Goal: Information Seeking & Learning: Understand process/instructions

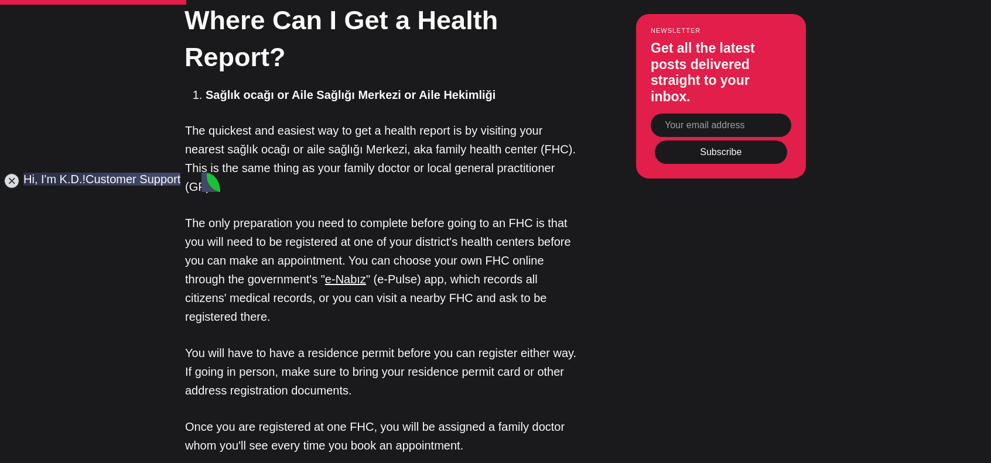
scroll to position [1229, 0]
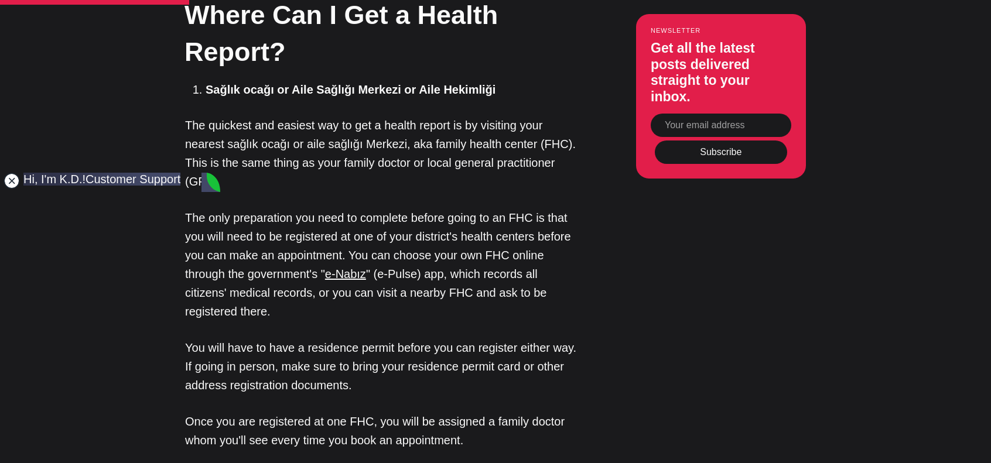
click at [12, 188] on jdiv at bounding box center [12, 181] width 16 height 16
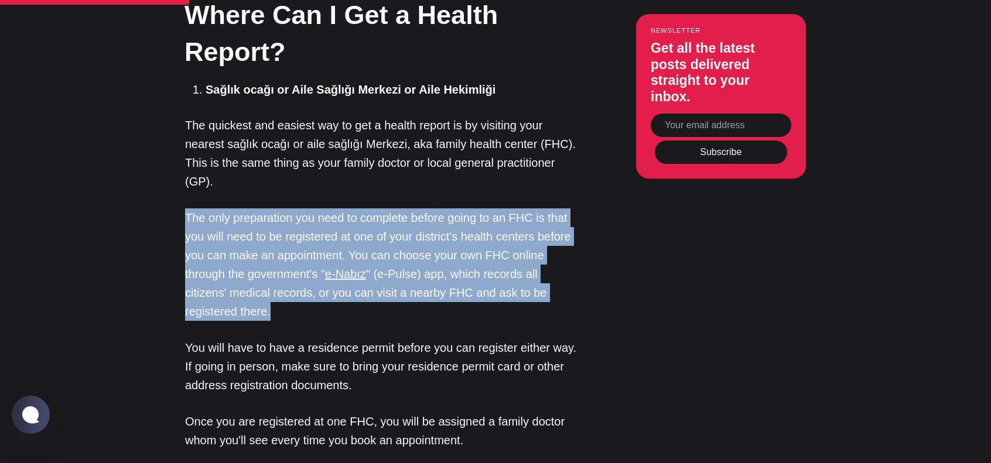
drag, startPoint x: 288, startPoint y: 252, endPoint x: 160, endPoint y: 141, distance: 169.7
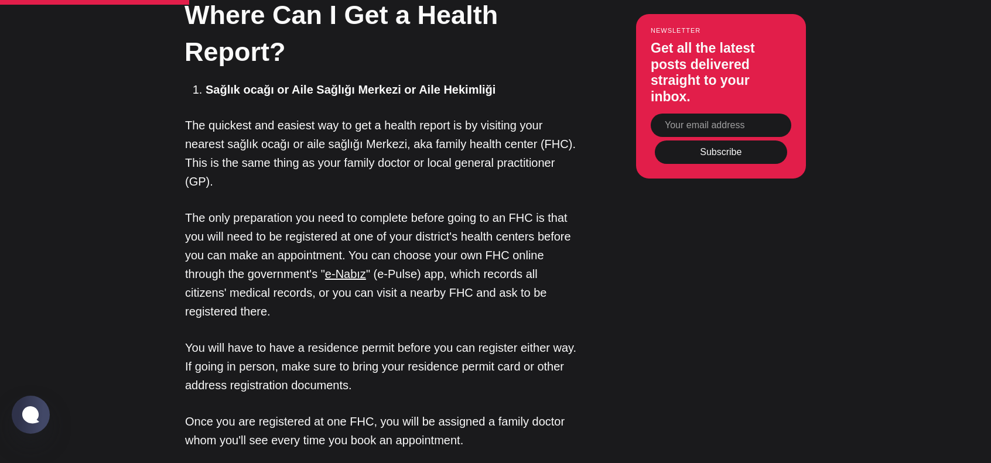
click at [297, 116] on p "The quickest and easiest way to get a health report is by visiting your nearest…" at bounding box center [381, 153] width 392 height 75
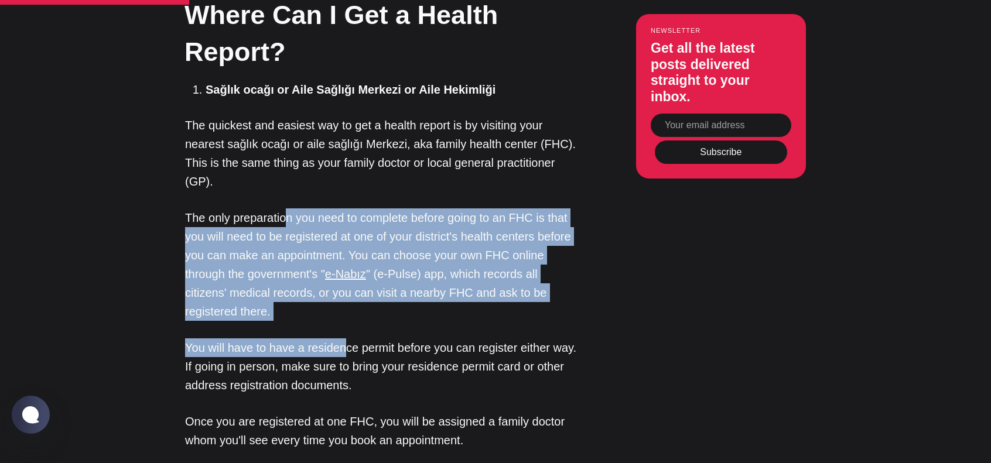
drag, startPoint x: 287, startPoint y: 128, endPoint x: 343, endPoint y: 258, distance: 140.8
click at [325, 244] on p "The only preparation you need to complete before going to an FHC is that you wi…" at bounding box center [381, 264] width 392 height 112
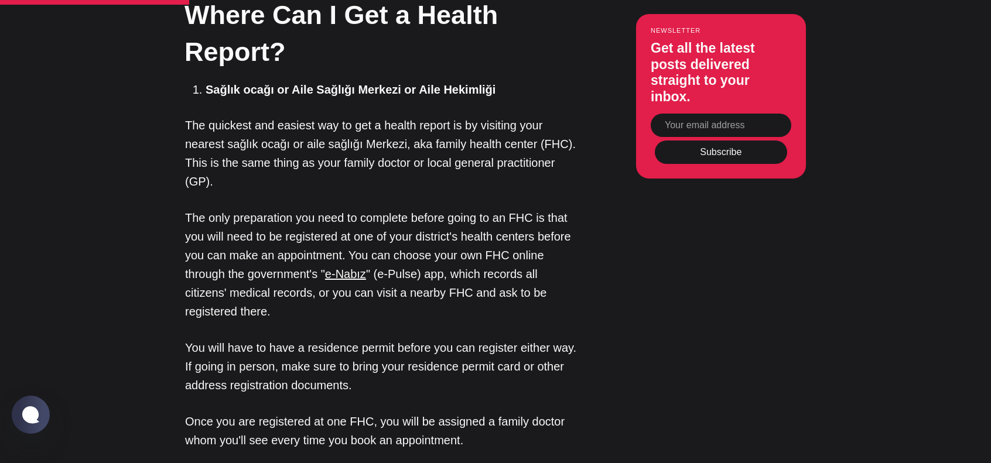
drag, startPoint x: 320, startPoint y: 242, endPoint x: 305, endPoint y: 249, distance: 16.5
click at [305, 249] on p "The only preparation you need to complete before going to an FHC is that you wi…" at bounding box center [381, 264] width 392 height 112
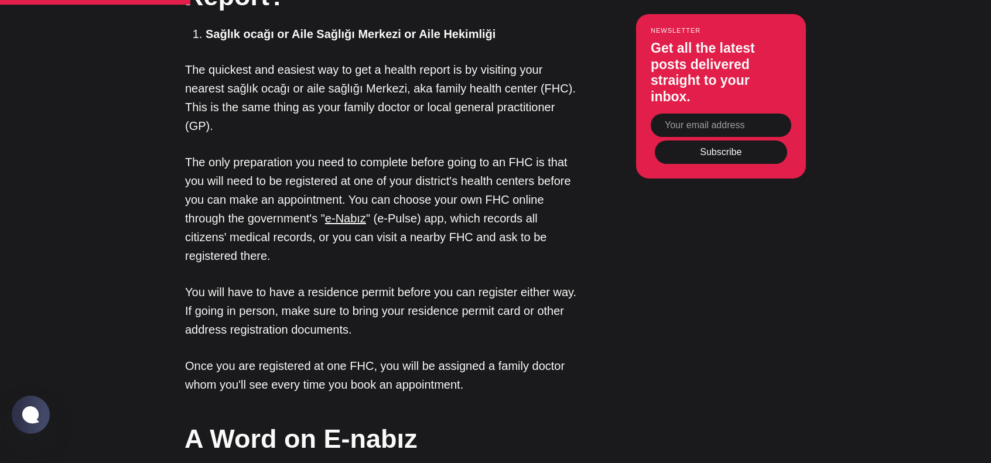
scroll to position [1288, 0]
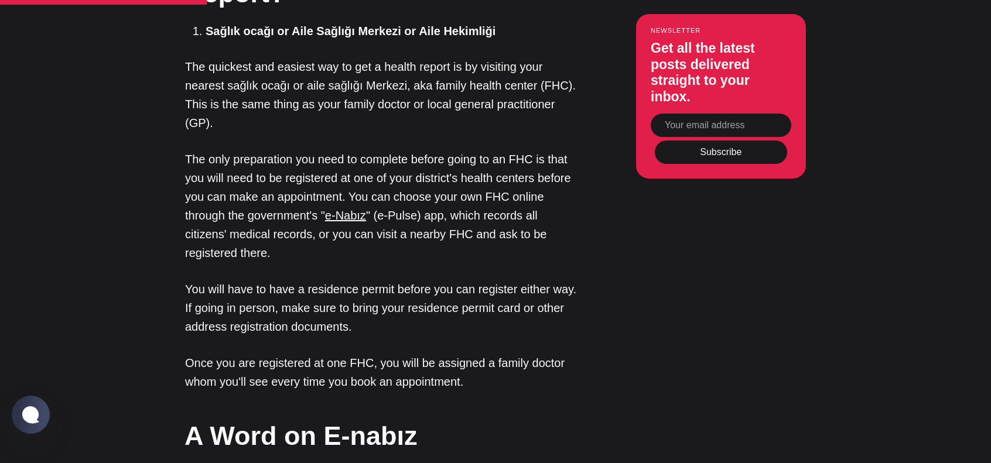
drag, startPoint x: 372, startPoint y: 261, endPoint x: 379, endPoint y: 261, distance: 7.0
click at [379, 280] on p "You will have to have a residence permit before you can register either way. If…" at bounding box center [381, 308] width 392 height 56
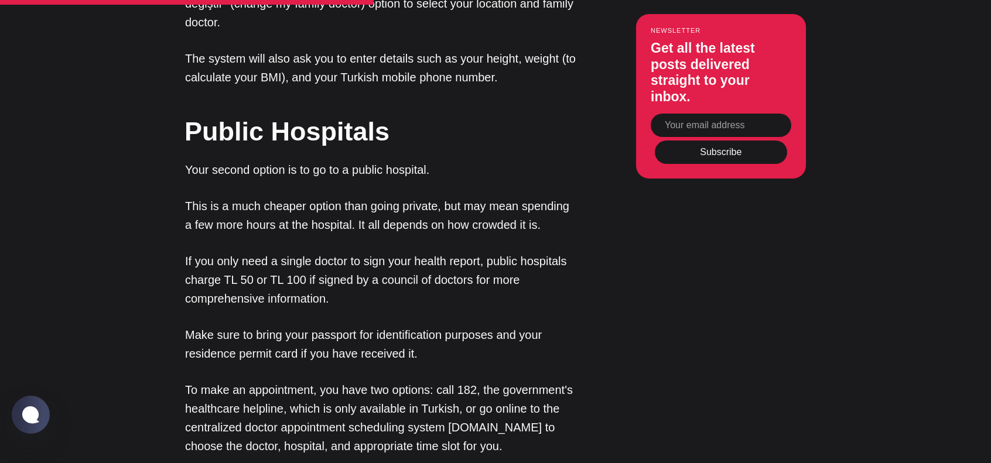
scroll to position [1873, 0]
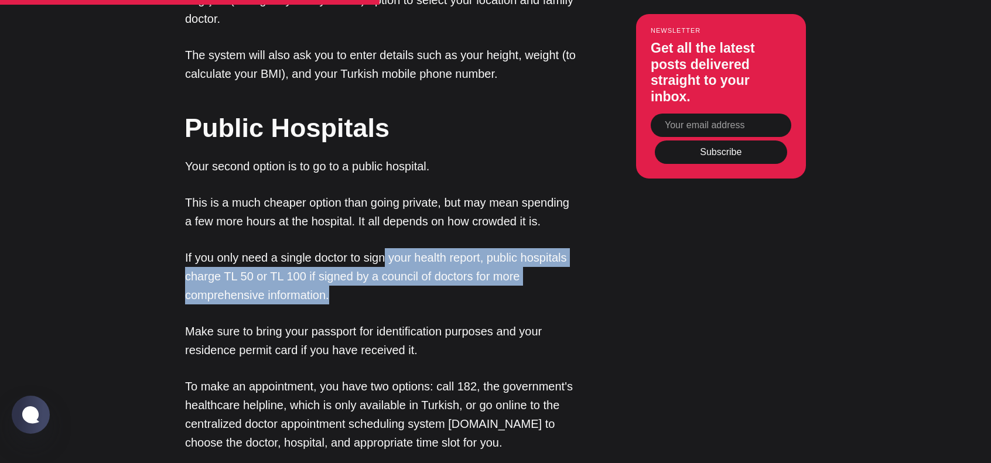
drag, startPoint x: 383, startPoint y: 170, endPoint x: 378, endPoint y: 234, distance: 64.0
click at [378, 248] on p "If you only need a single doctor to sign your health report, public hospitals c…" at bounding box center [381, 276] width 392 height 56
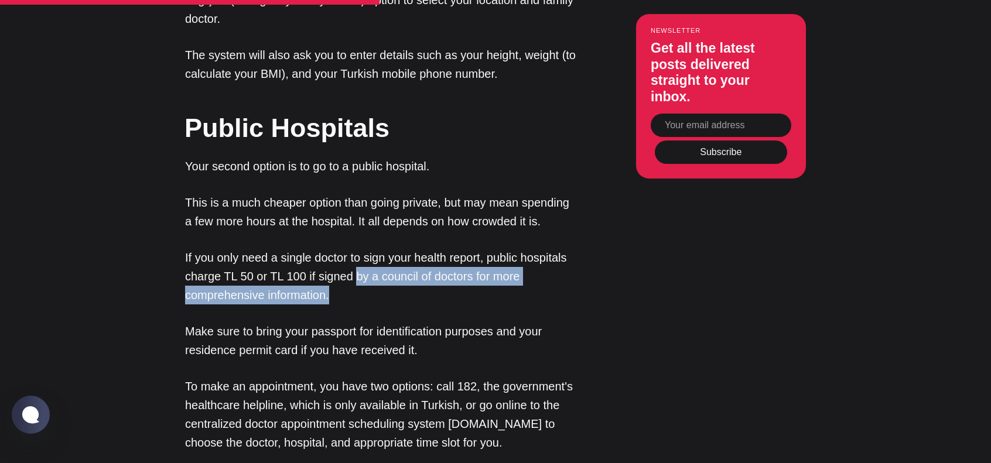
drag, startPoint x: 402, startPoint y: 228, endPoint x: 353, endPoint y: 229, distance: 49.2
click at [353, 248] on p "If you only need a single doctor to sign your health report, public hospitals c…" at bounding box center [381, 276] width 392 height 56
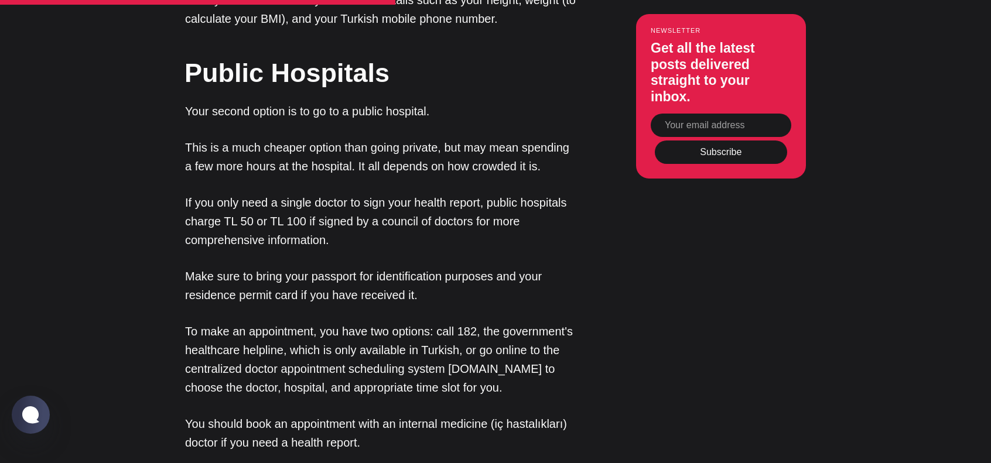
scroll to position [1932, 0]
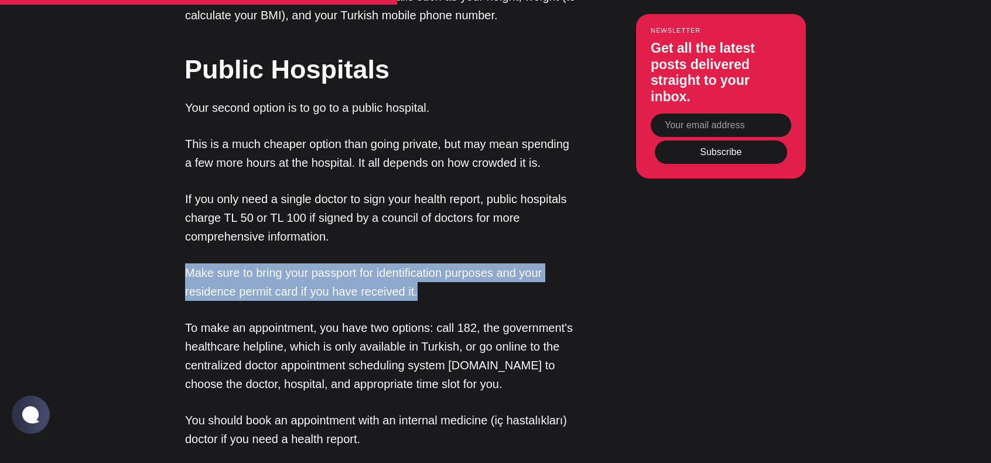
drag, startPoint x: 454, startPoint y: 224, endPoint x: 379, endPoint y: 164, distance: 96.3
click at [379, 190] on p "If you only need a single doctor to sign your health report, public hospitals c…" at bounding box center [381, 218] width 392 height 56
drag, startPoint x: 390, startPoint y: 180, endPoint x: 440, endPoint y: 226, distance: 67.9
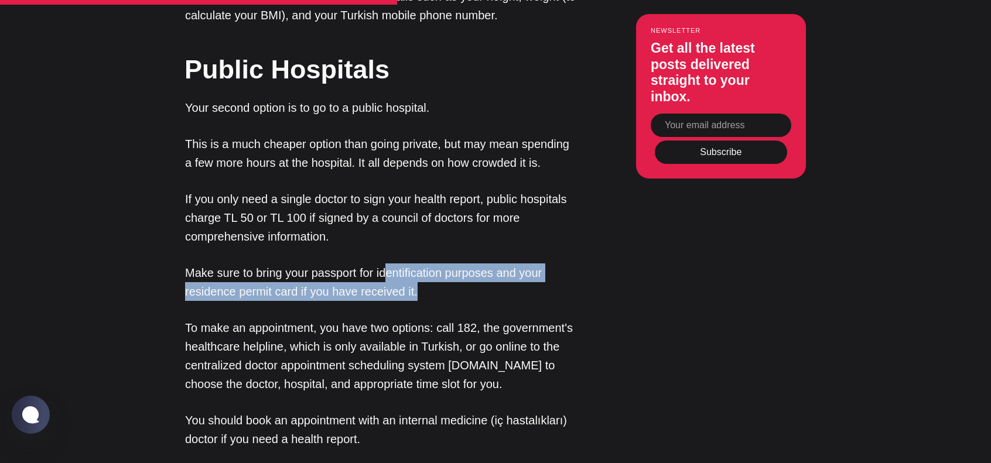
click at [440, 263] on p "Make sure to bring your passport for identification purposes and your residence…" at bounding box center [381, 281] width 392 height 37
drag, startPoint x: 451, startPoint y: 226, endPoint x: 381, endPoint y: 170, distance: 90.0
click at [381, 190] on p "If you only need a single doctor to sign your health report, public hospitals c…" at bounding box center [381, 218] width 392 height 56
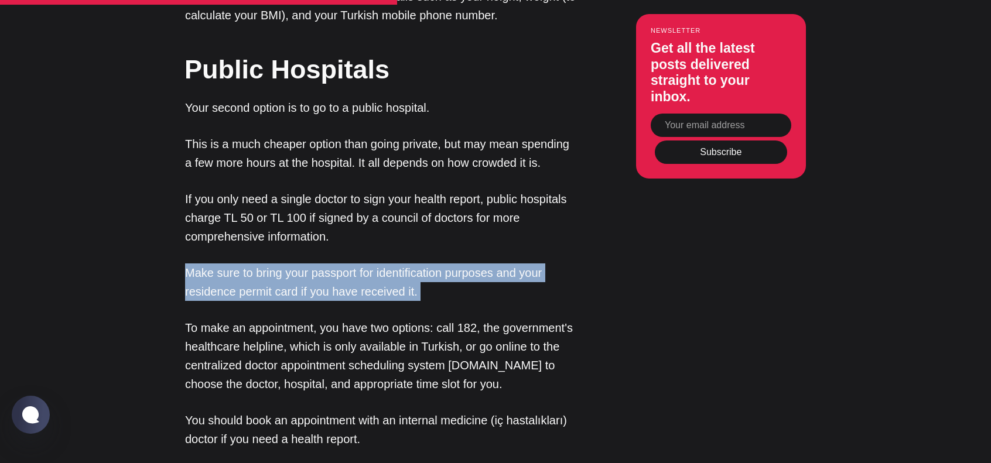
drag, startPoint x: 381, startPoint y: 170, endPoint x: 461, endPoint y: 229, distance: 99.2
click at [461, 263] on p "Make sure to bring your passport for identification purposes and your residence…" at bounding box center [381, 281] width 392 height 37
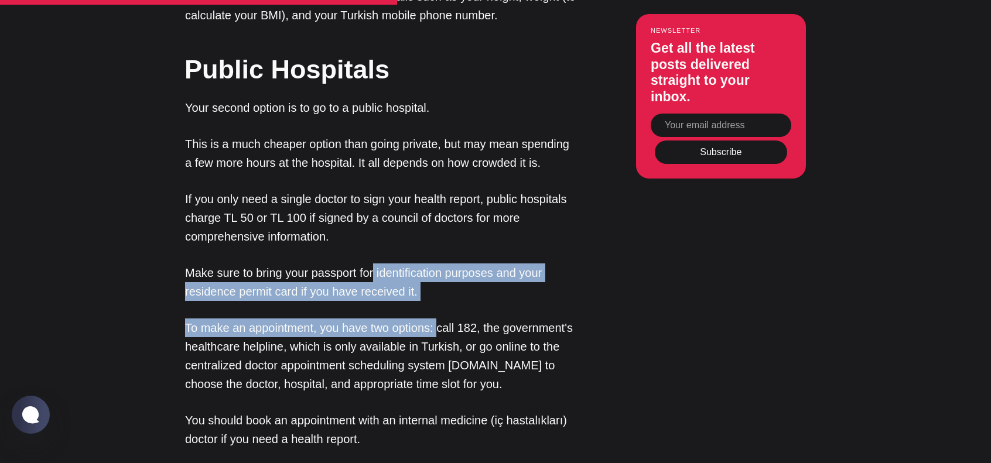
drag, startPoint x: 436, startPoint y: 241, endPoint x: 373, endPoint y: 184, distance: 84.5
drag, startPoint x: 351, startPoint y: 184, endPoint x: 439, endPoint y: 252, distance: 111.1
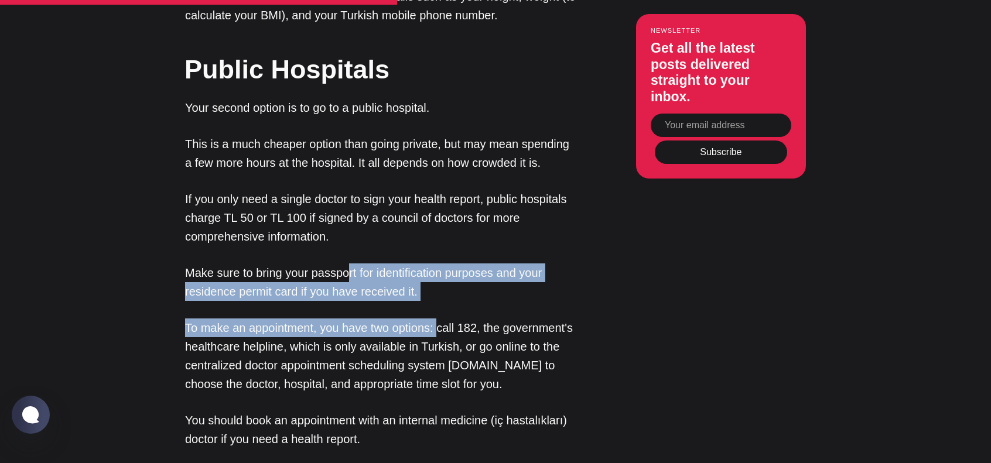
click at [439, 318] on p "To make an appointment, you have two options: call 182, the government's health…" at bounding box center [381, 355] width 392 height 75
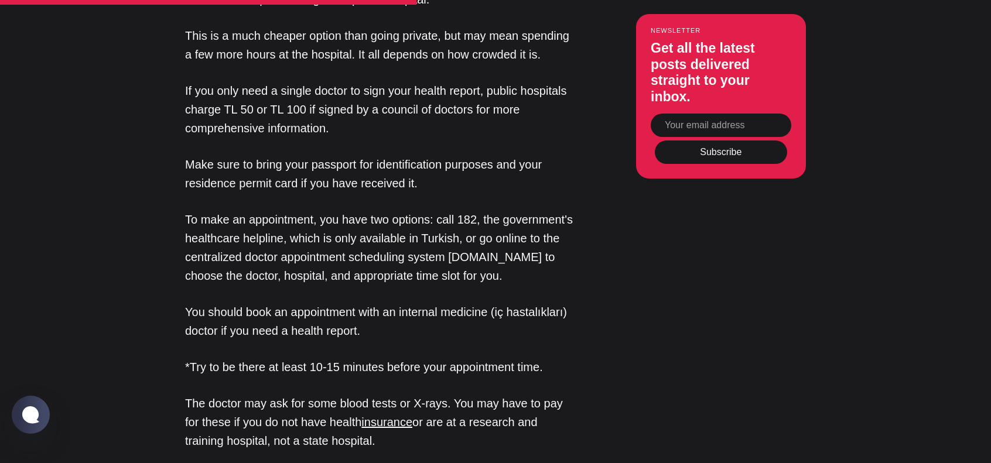
scroll to position [2049, 0]
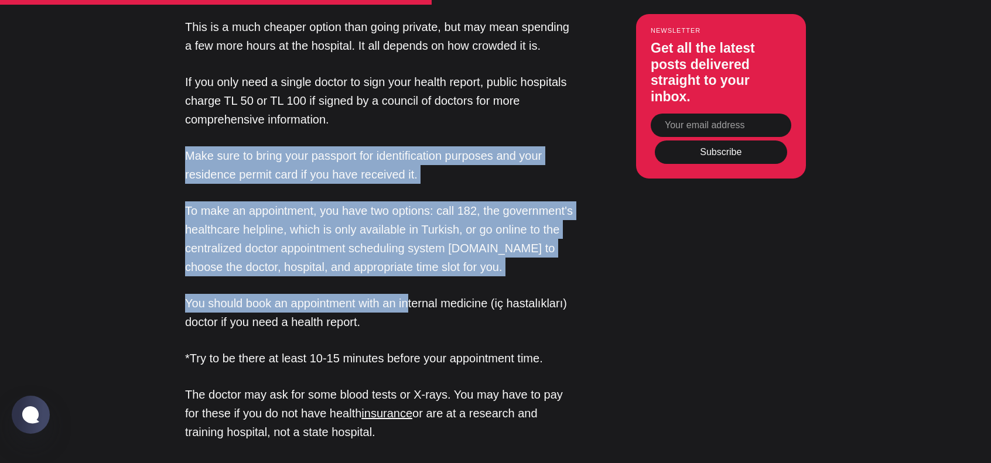
drag, startPoint x: 381, startPoint y: 255, endPoint x: 176, endPoint y: 77, distance: 271.4
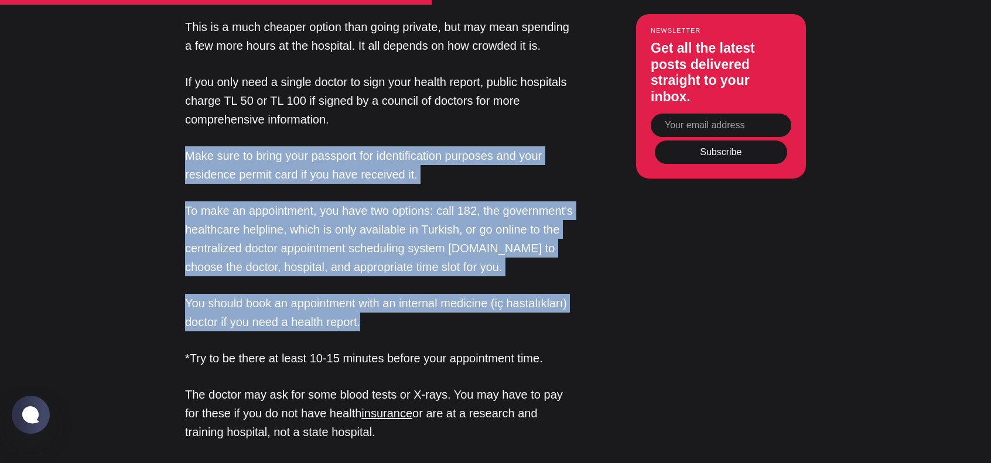
drag, startPoint x: 176, startPoint y: 77, endPoint x: 417, endPoint y: 256, distance: 300.3
click at [417, 294] on p "You should book an appointment with an internal medicine (iç hastalıkları) doct…" at bounding box center [381, 312] width 392 height 37
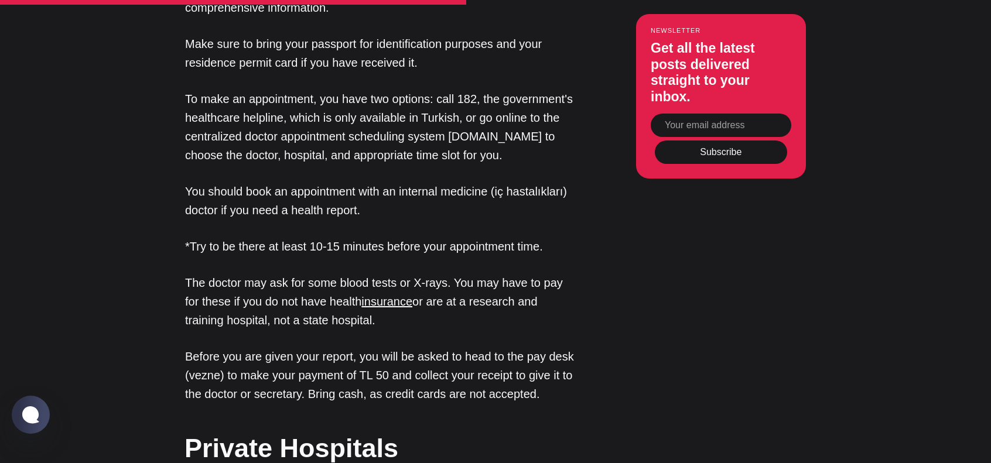
scroll to position [2166, 0]
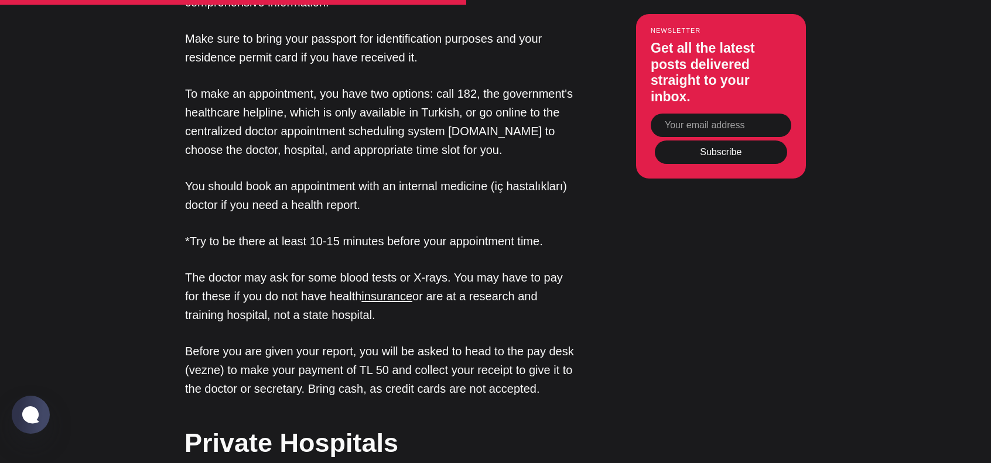
drag, startPoint x: 350, startPoint y: 251, endPoint x: 181, endPoint y: 169, distance: 187.2
click at [181, 169] on div "Editor’s Choice About [GEOGRAPHIC_DATA]: An Introduction In [GEOGRAPHIC_DATA], …" at bounding box center [494, 408] width 719 height 3409
drag, startPoint x: 173, startPoint y: 114, endPoint x: 374, endPoint y: 241, distance: 238.1
click at [374, 241] on div "Editor’s Choice About [GEOGRAPHIC_DATA]: An Introduction In [GEOGRAPHIC_DATA], …" at bounding box center [494, 408] width 719 height 3409
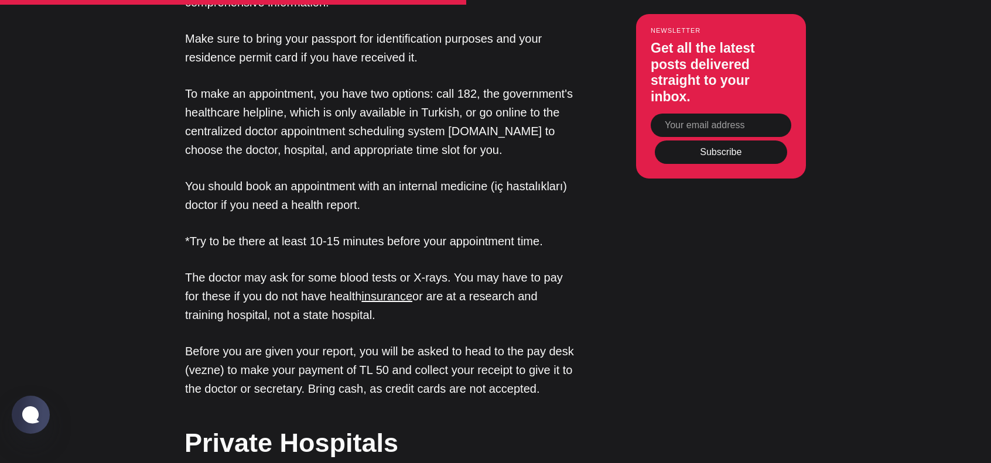
click at [374, 268] on p "The doctor may ask for some blood tests or X-rays. You may have to pay for thes…" at bounding box center [381, 296] width 392 height 56
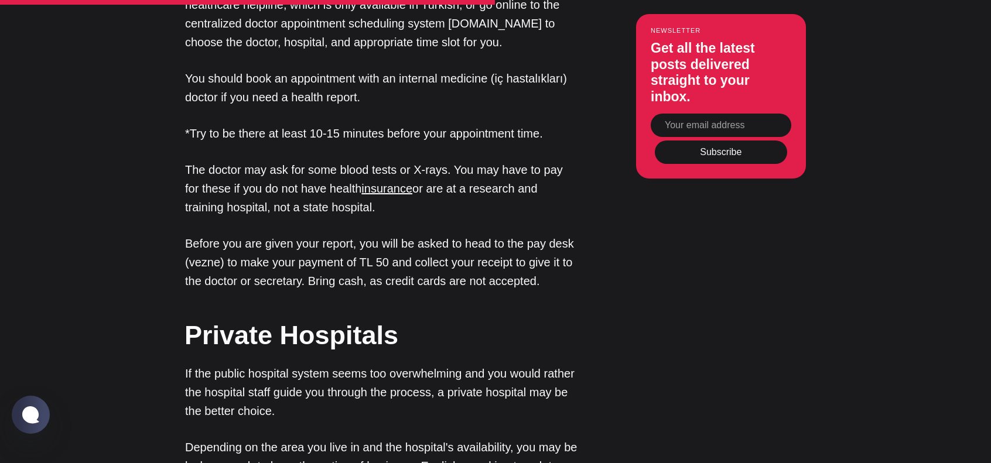
scroll to position [2283, 0]
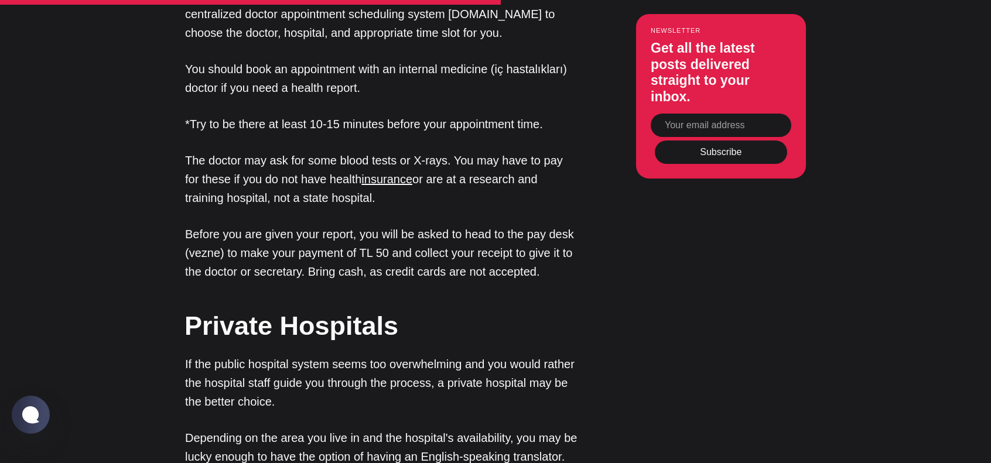
drag, startPoint x: 557, startPoint y: 205, endPoint x: 364, endPoint y: 130, distance: 206.9
click at [364, 130] on div "Introduction A "sağlık report" (health/medical report) is essentially a doctor'…" at bounding box center [381, 291] width 392 height 3409
click at [364, 151] on p "The doctor may ask for some blood tests or X-rays. You may have to pay for thes…" at bounding box center [381, 179] width 392 height 56
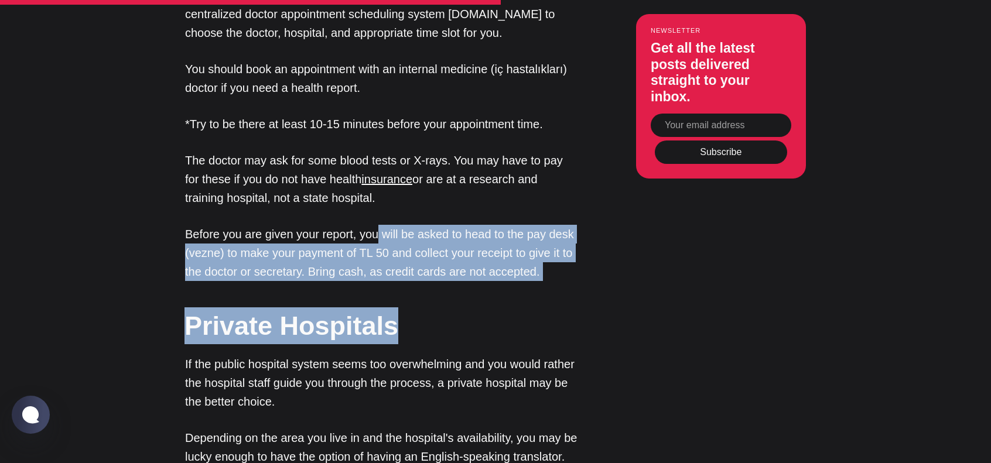
drag, startPoint x: 375, startPoint y: 145, endPoint x: 404, endPoint y: 253, distance: 112.2
click at [404, 253] on div "Introduction A "sağlık report" (health/medical report) is essentially a doctor'…" at bounding box center [381, 291] width 392 height 3409
click at [419, 307] on h2 "Private Hospitals" at bounding box center [380, 325] width 392 height 37
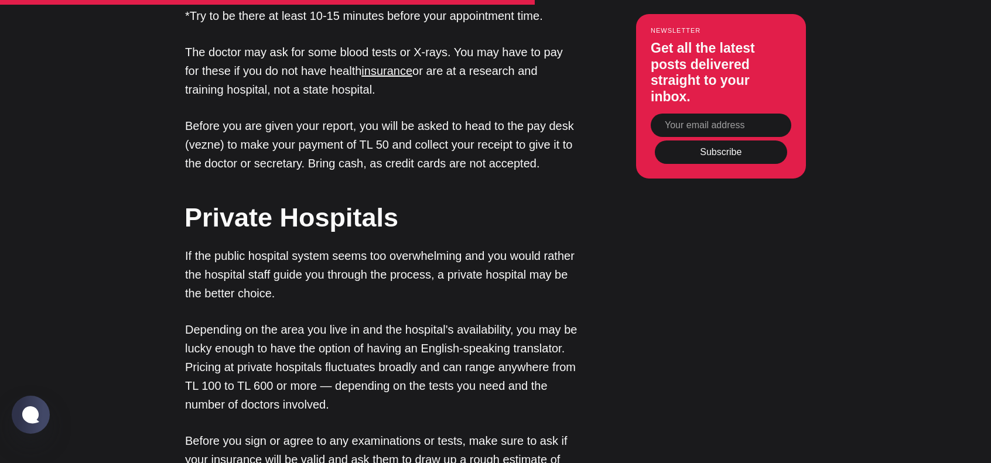
scroll to position [2400, 0]
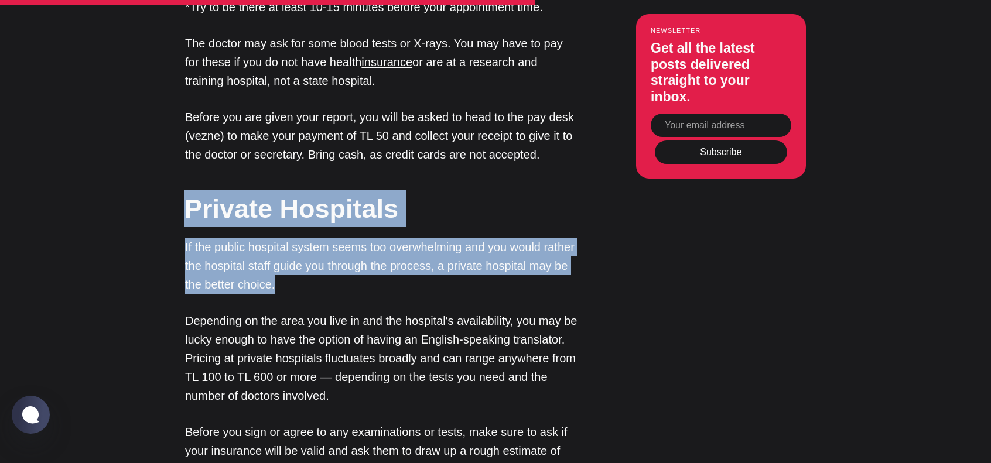
drag, startPoint x: 361, startPoint y: 213, endPoint x: 180, endPoint y: 136, distance: 196.5
click at [180, 136] on div "Editor’s Choice About [GEOGRAPHIC_DATA]: An Introduction In [GEOGRAPHIC_DATA], …" at bounding box center [494, 174] width 719 height 3409
click at [378, 238] on p "If the public hospital system seems too overwhelming and you would rather the h…" at bounding box center [381, 266] width 392 height 56
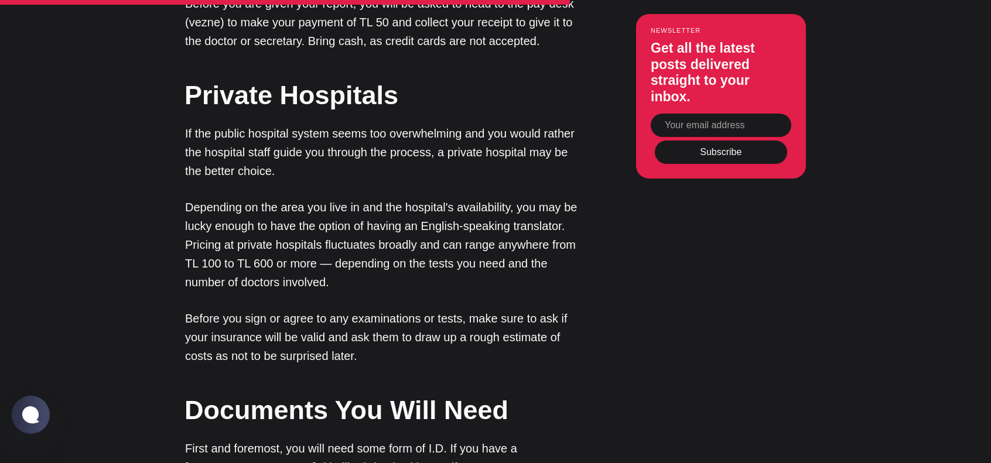
scroll to position [2517, 0]
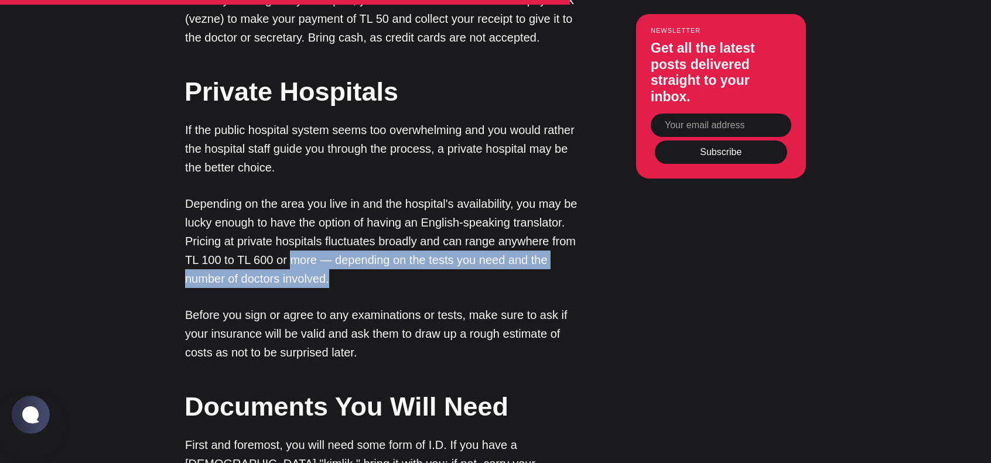
drag, startPoint x: 446, startPoint y: 218, endPoint x: 370, endPoint y: 187, distance: 82.2
click at [370, 194] on p "Depending on the area you live in and the hospital's availability, you may be l…" at bounding box center [381, 241] width 392 height 94
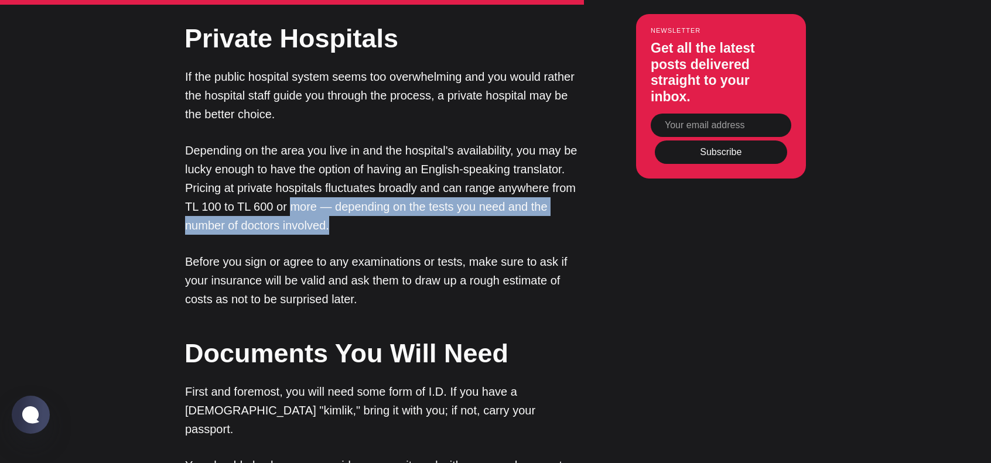
scroll to position [2576, 0]
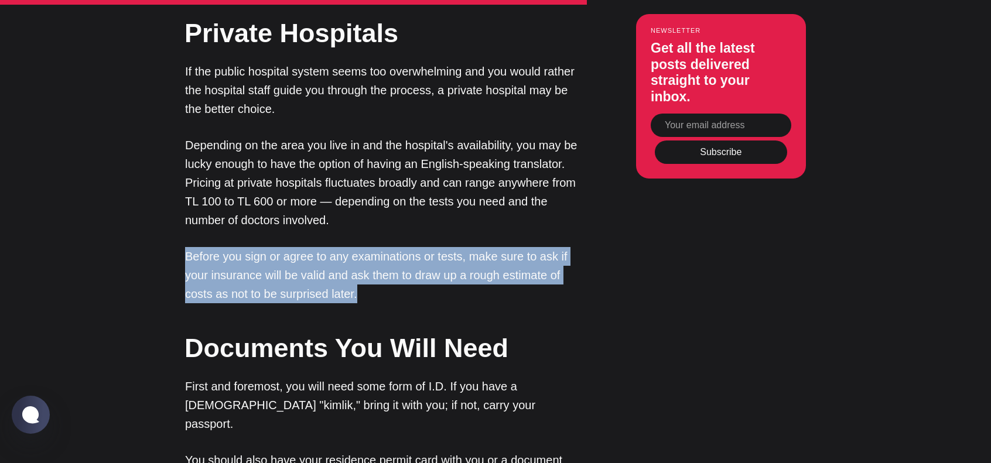
drag, startPoint x: 376, startPoint y: 229, endPoint x: 166, endPoint y: 190, distance: 214.3
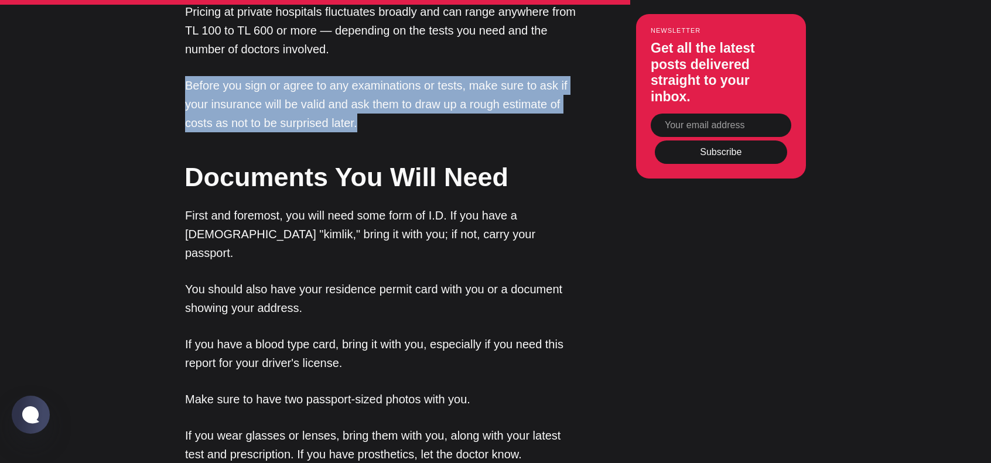
scroll to position [2751, 0]
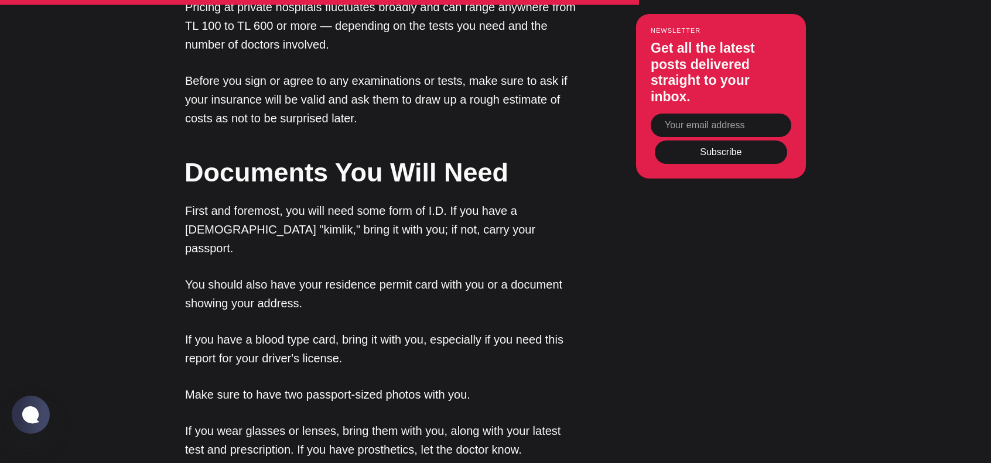
drag, startPoint x: 310, startPoint y: 213, endPoint x: 355, endPoint y: 225, distance: 47.3
click at [355, 275] on p "You should also have your residence permit card with you or a document showing …" at bounding box center [381, 293] width 392 height 37
click at [384, 275] on p "You should also have your residence permit card with you or a document showing …" at bounding box center [381, 293] width 392 height 37
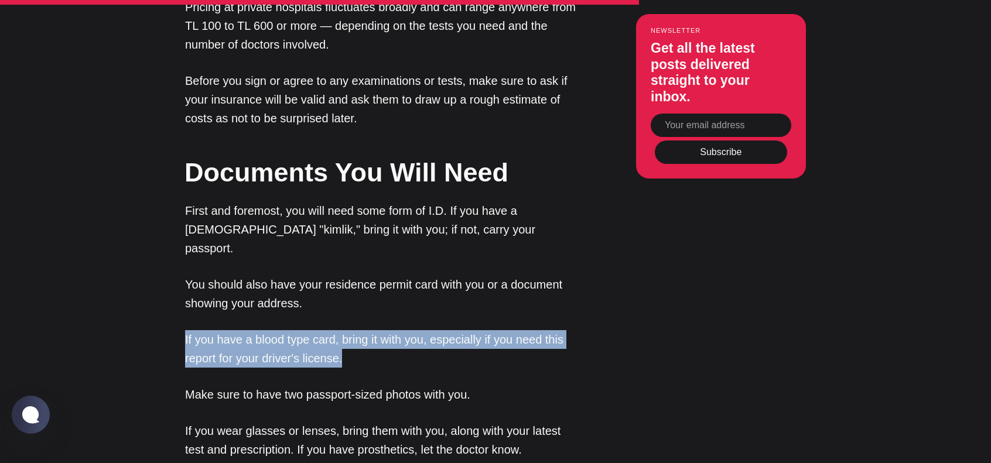
drag, startPoint x: 361, startPoint y: 218, endPoint x: 379, endPoint y: 271, distance: 55.7
click at [379, 330] on p "If you have a blood type card, bring it with you, especially if you need this r…" at bounding box center [381, 348] width 392 height 37
drag, startPoint x: 400, startPoint y: 273, endPoint x: 368, endPoint y: 222, distance: 61.1
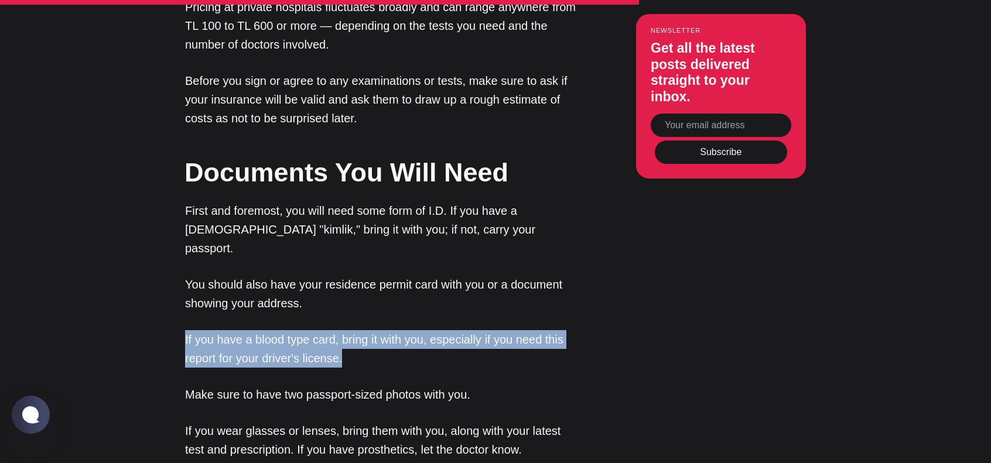
click at [368, 275] on p "You should also have your residence permit card with you or a document showing …" at bounding box center [381, 293] width 392 height 37
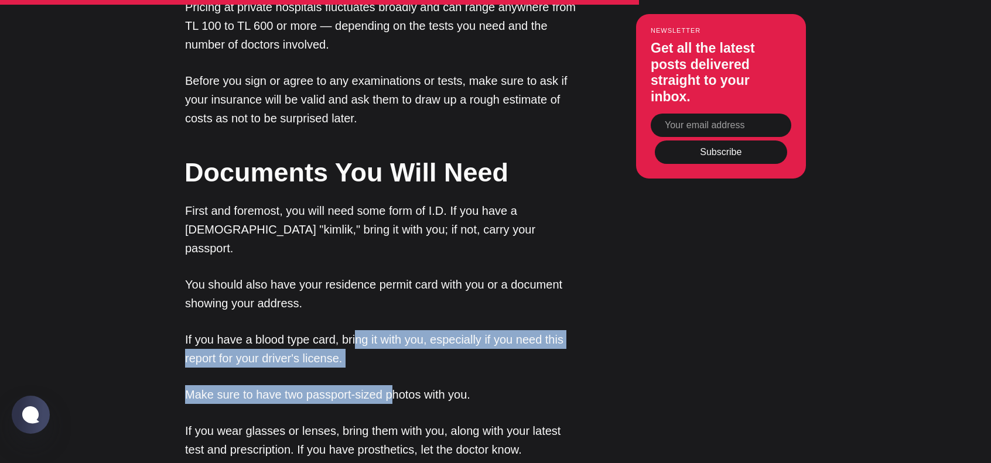
drag, startPoint x: 358, startPoint y: 226, endPoint x: 392, endPoint y: 282, distance: 66.0
click at [386, 330] on p "If you have a blood type card, bring it with you, especially if you need this r…" at bounding box center [381, 348] width 392 height 37
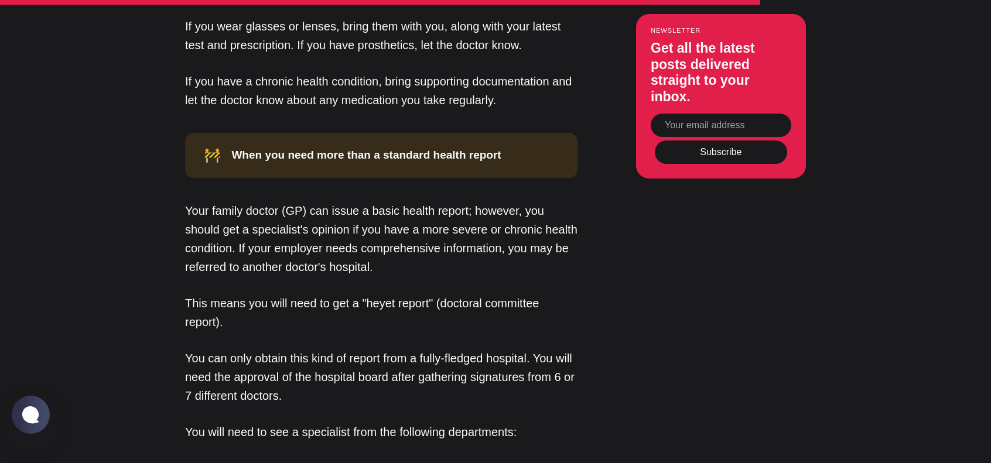
scroll to position [3161, 0]
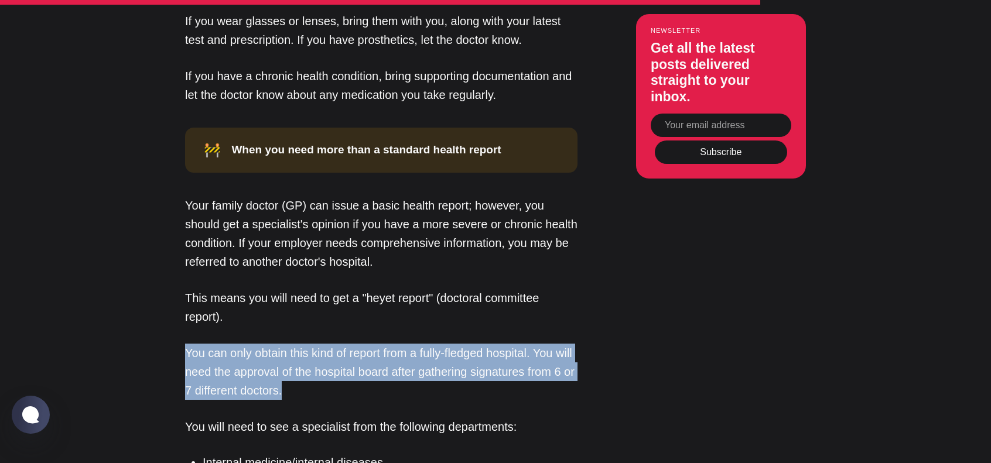
drag, startPoint x: 349, startPoint y: 232, endPoint x: 382, endPoint y: 307, distance: 81.6
click at [382, 344] on p "You can only obtain this kind of report from a fully-fledged hospital. You will…" at bounding box center [381, 372] width 392 height 56
drag, startPoint x: 412, startPoint y: 299, endPoint x: 359, endPoint y: 224, distance: 91.9
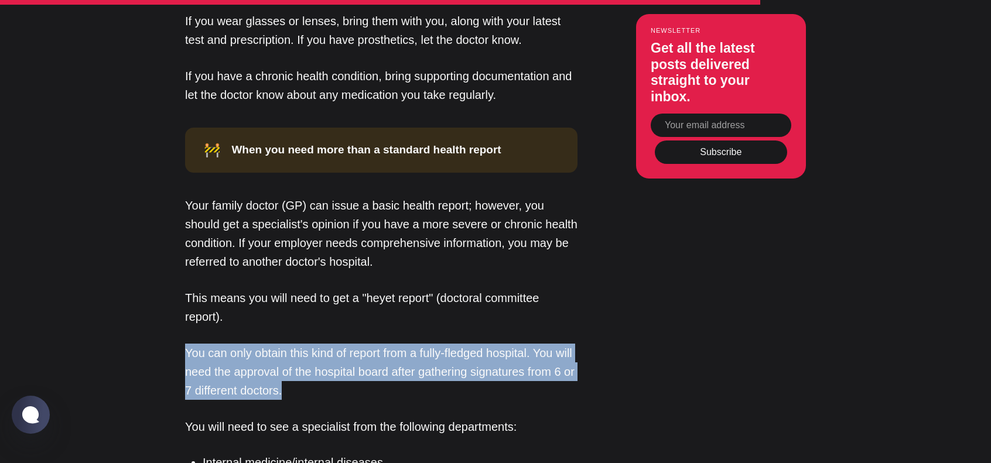
click at [359, 289] on p "This means you will need to get a "heyet report" (doctoral committee report)." at bounding box center [381, 307] width 392 height 37
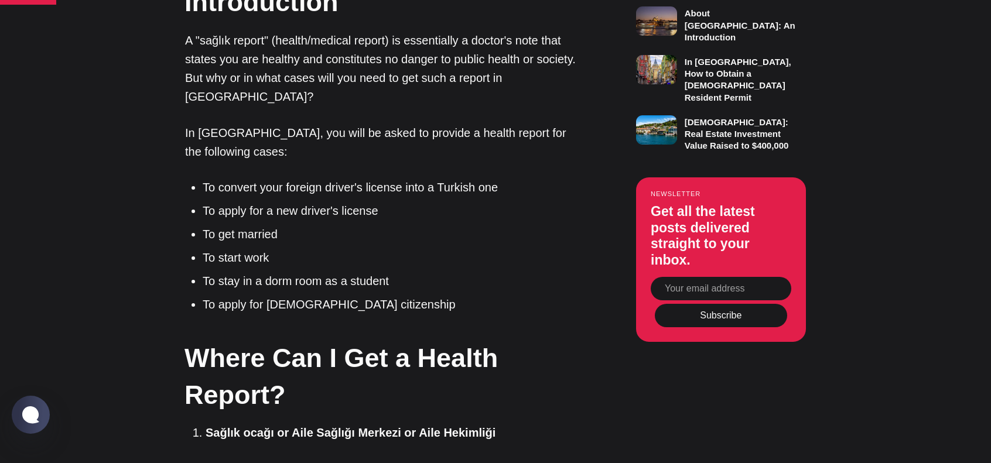
scroll to position [995, 0]
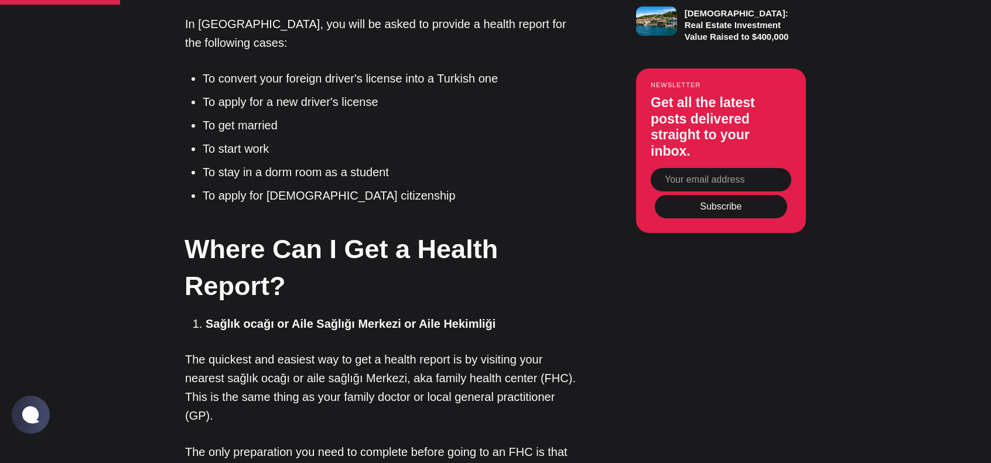
click at [273, 350] on p "The quickest and easiest way to get a health report is by visiting your nearest…" at bounding box center [381, 387] width 392 height 75
click at [340, 350] on p "The quickest and easiest way to get a health report is by visiting your nearest…" at bounding box center [381, 387] width 392 height 75
click at [433, 350] on p "The quickest and easiest way to get a health report is by visiting your nearest…" at bounding box center [381, 387] width 392 height 75
drag, startPoint x: 225, startPoint y: 312, endPoint x: 285, endPoint y: 310, distance: 59.8
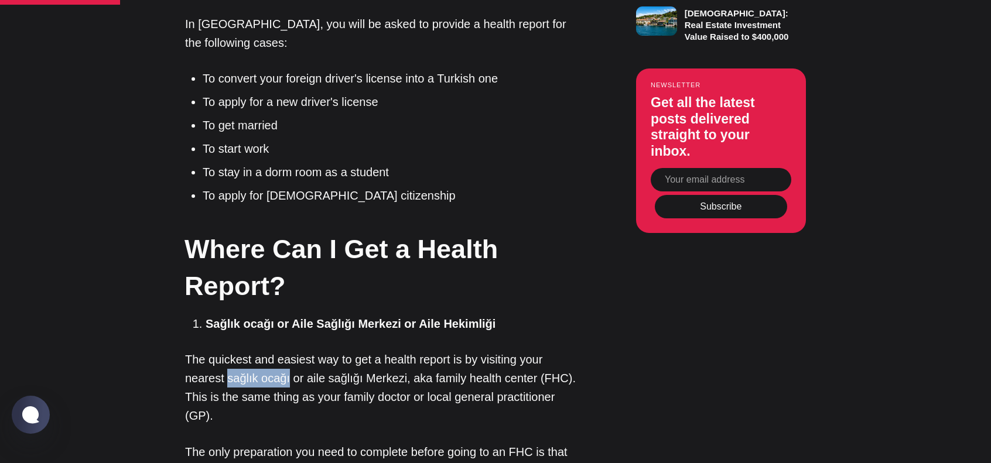
click at [285, 350] on p "The quickest and easiest way to get a health report is by visiting your nearest…" at bounding box center [381, 387] width 392 height 75
copy p "sağlık ocağı"
click at [314, 350] on p "The quickest and easiest way to get a health report is by visiting your nearest…" at bounding box center [381, 387] width 392 height 75
drag, startPoint x: 305, startPoint y: 314, endPoint x: 401, endPoint y: 316, distance: 96.0
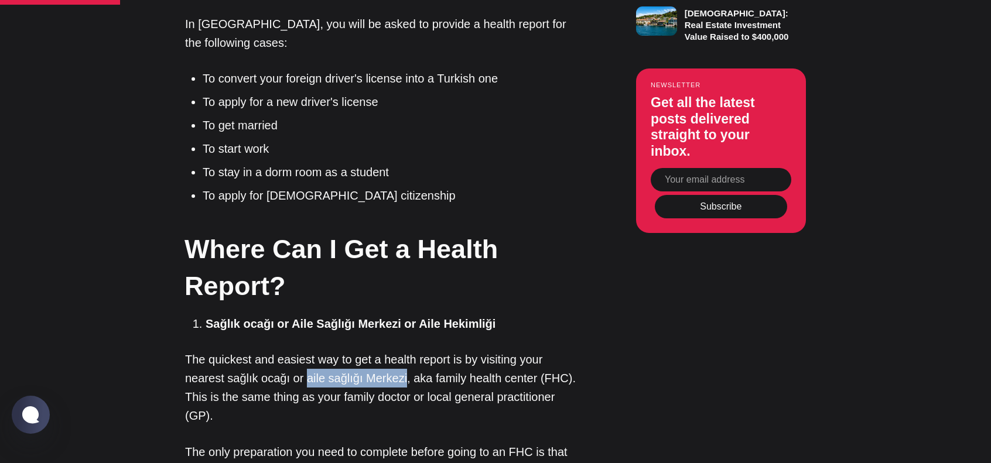
click at [401, 350] on p "The quickest and easiest way to get a health report is by visiting your nearest…" at bounding box center [381, 387] width 392 height 75
copy p "aile sağlığı Merkezi"
